Goal: Task Accomplishment & Management: Complete application form

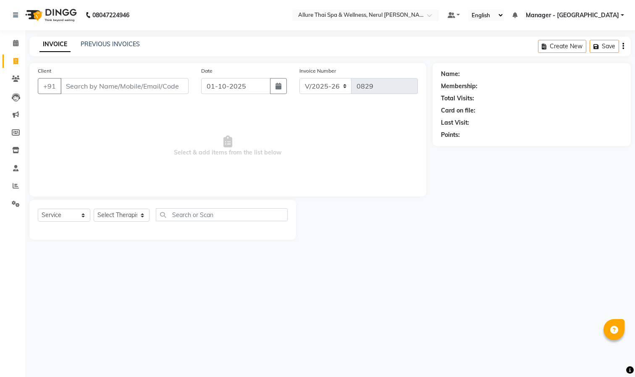
select select "8529"
select select "service"
click at [85, 86] on input "Client" at bounding box center [124, 86] width 128 height 16
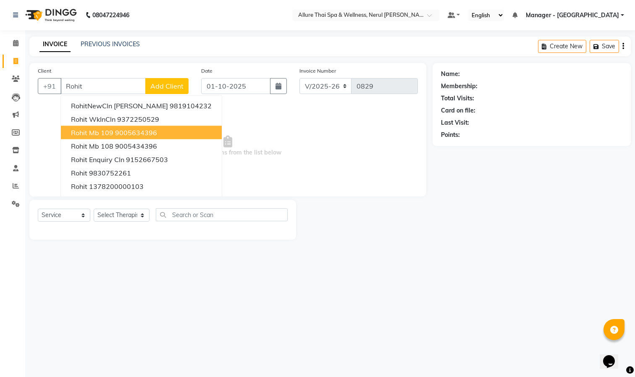
click at [164, 129] on button "Rohit mb 109 9005634396" at bounding box center [141, 132] width 161 height 13
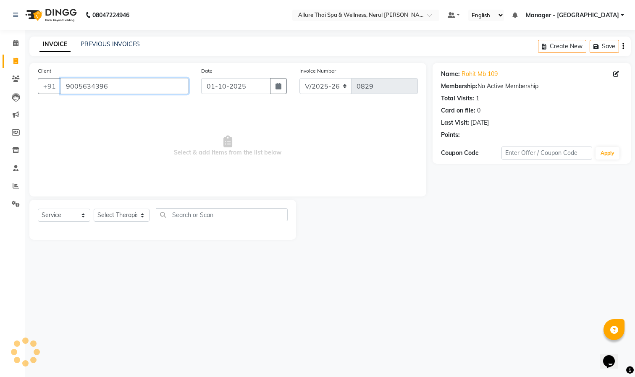
click at [159, 87] on input "9005634396" at bounding box center [124, 86] width 128 height 16
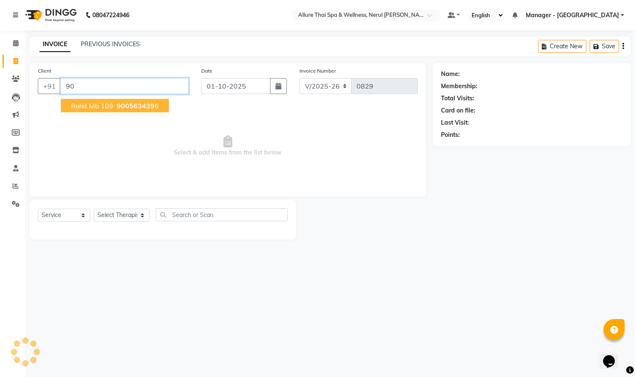
type input "9"
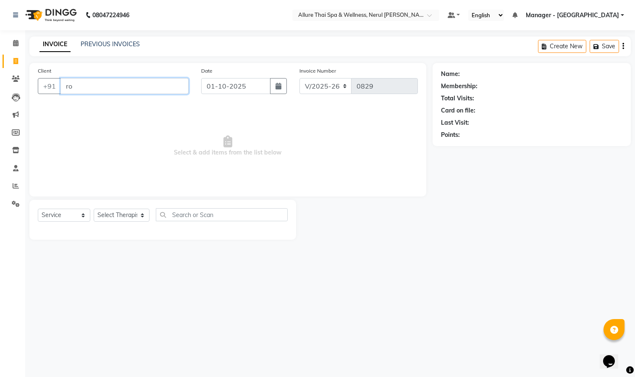
type input "r"
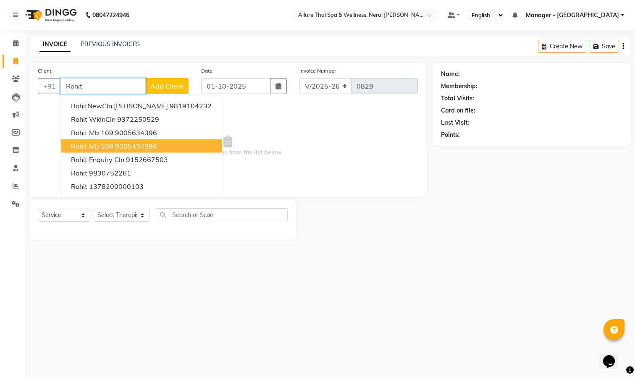
click at [136, 142] on ngb-highlight "9005434396" at bounding box center [136, 146] width 42 height 8
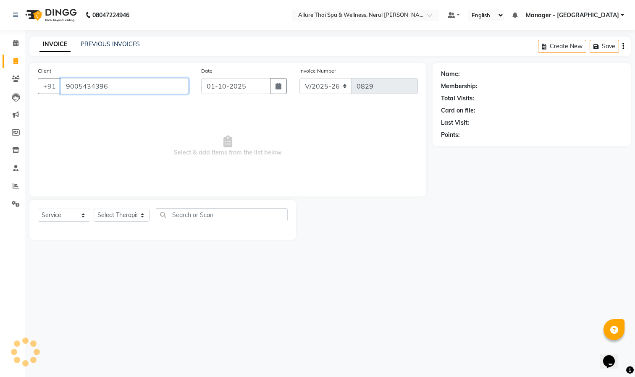
type input "9005434396"
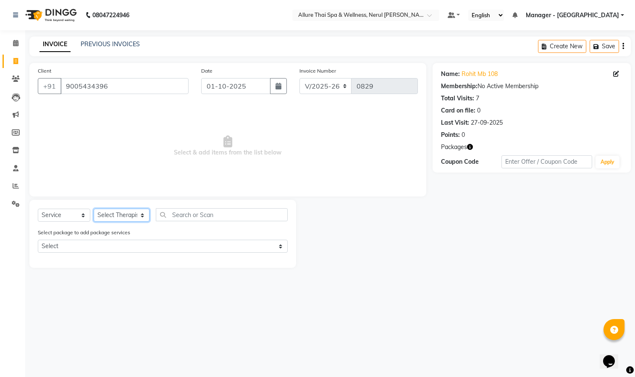
click at [116, 214] on select "Select Therapist Barnet Manager - [PERSON_NAME] [PERSON_NAME] [PERSON_NAME]" at bounding box center [122, 215] width 56 height 13
select select "85288"
click at [94, 209] on select "Select Therapist Barnet Manager - [PERSON_NAME] [PERSON_NAME] [PERSON_NAME]" at bounding box center [122, 215] width 56 height 13
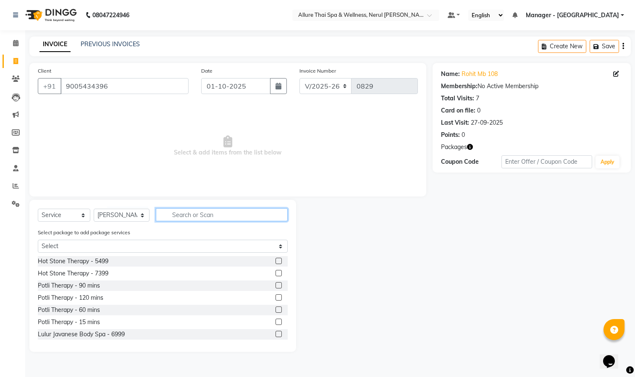
click at [193, 213] on input "text" at bounding box center [222, 214] width 132 height 13
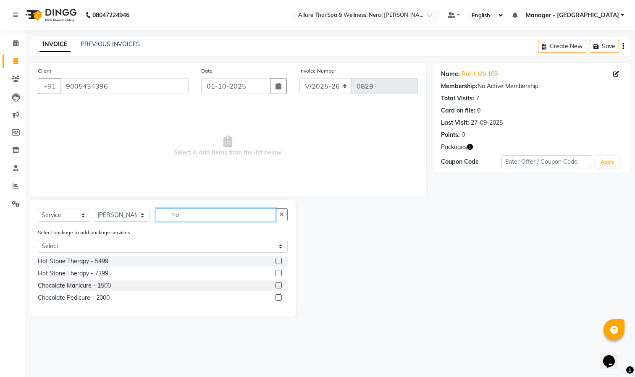
type input "h"
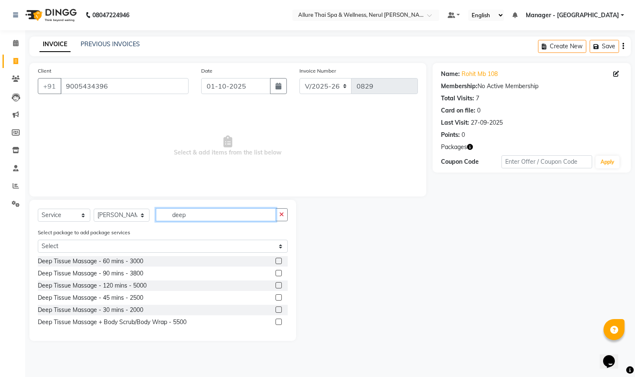
type input "deep"
click at [279, 270] on label at bounding box center [279, 273] width 6 height 6
click at [279, 271] on input "checkbox" at bounding box center [278, 273] width 5 height 5
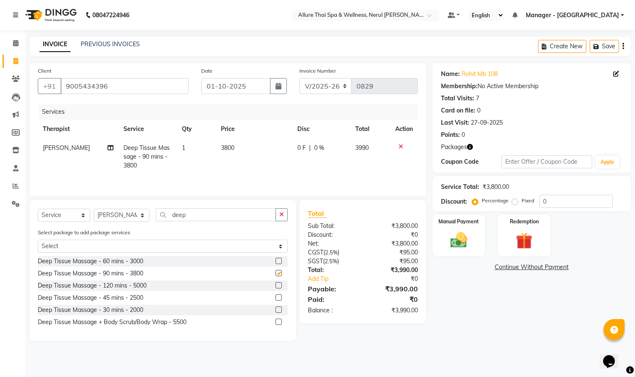
checkbox input "false"
click at [524, 244] on img at bounding box center [524, 241] width 28 height 21
click at [588, 266] on span "Package 1" at bounding box center [587, 269] width 29 height 10
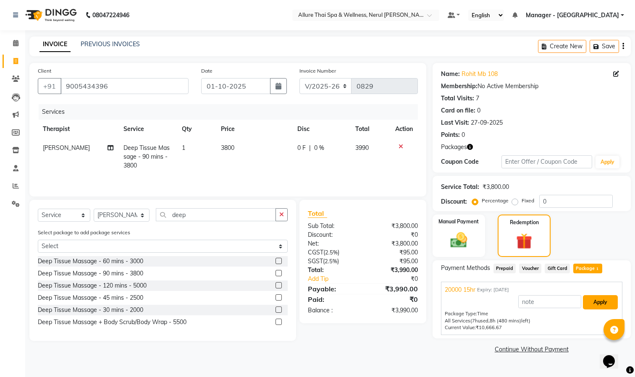
click at [608, 300] on button "Apply" at bounding box center [600, 302] width 35 height 14
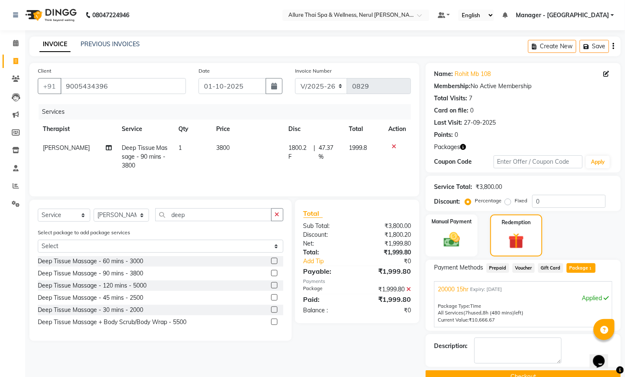
scroll to position [20, 0]
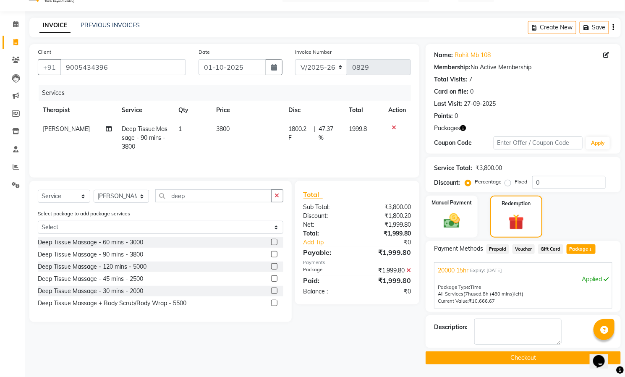
click at [524, 359] on button "Checkout" at bounding box center [523, 358] width 195 height 13
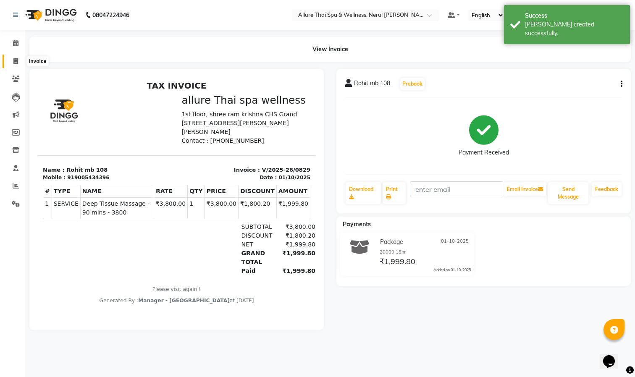
click at [15, 58] on icon at bounding box center [15, 61] width 5 height 6
select select "service"
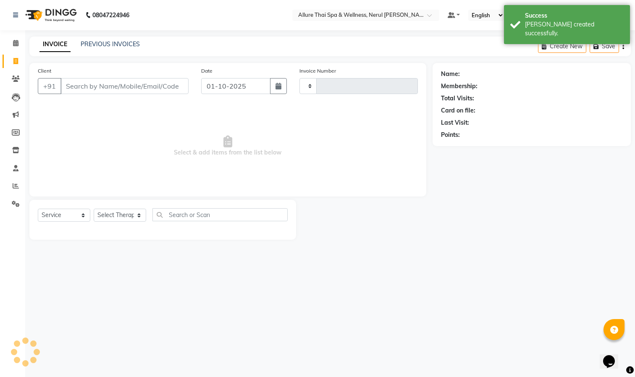
type input "0830"
select select "8529"
